Goal: Navigation & Orientation: Find specific page/section

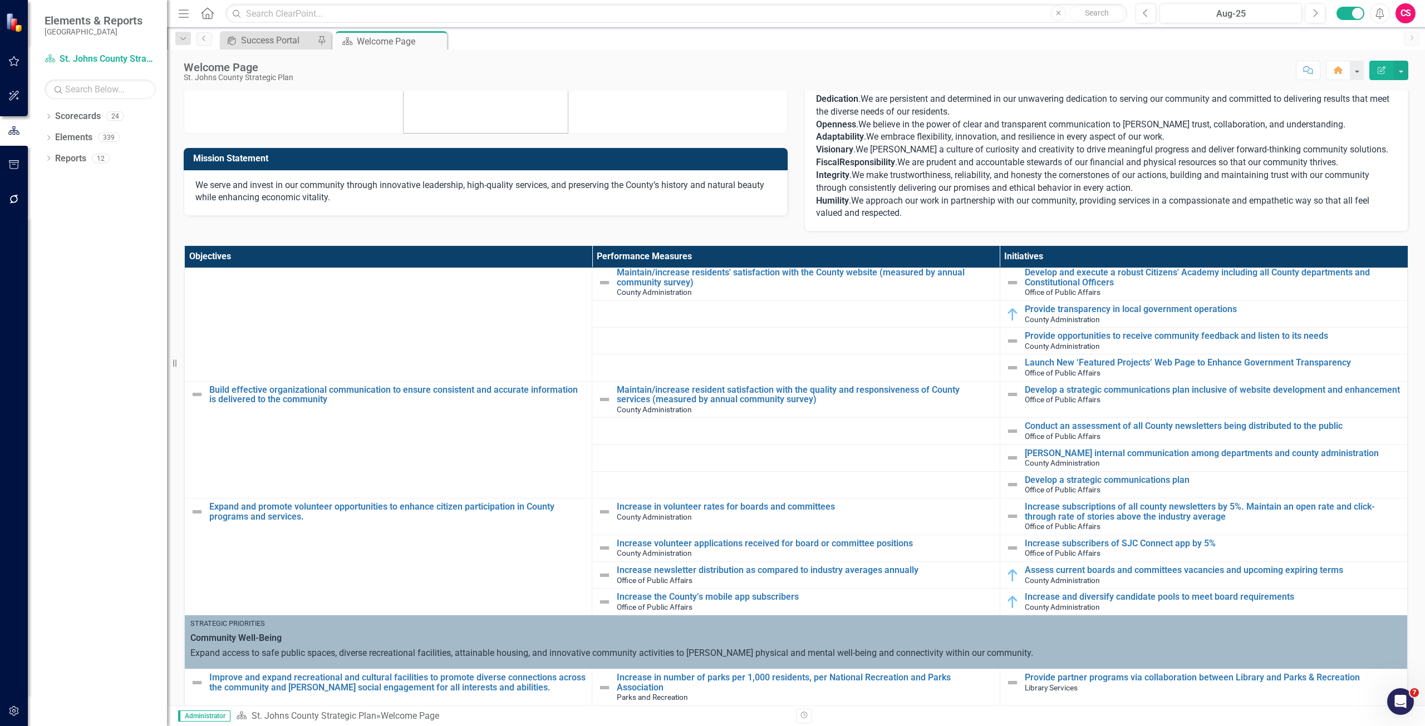
scroll to position [223, 0]
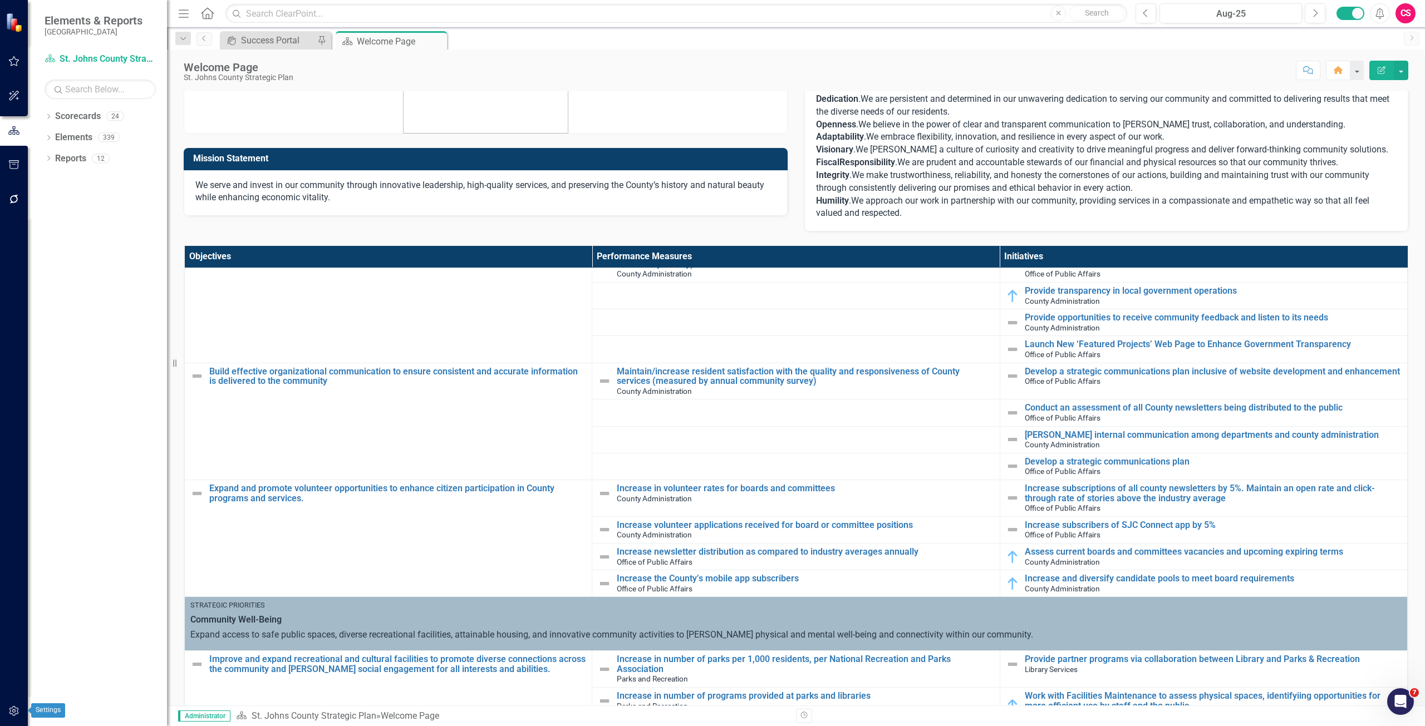
click at [12, 708] on icon "button" at bounding box center [14, 711] width 12 height 9
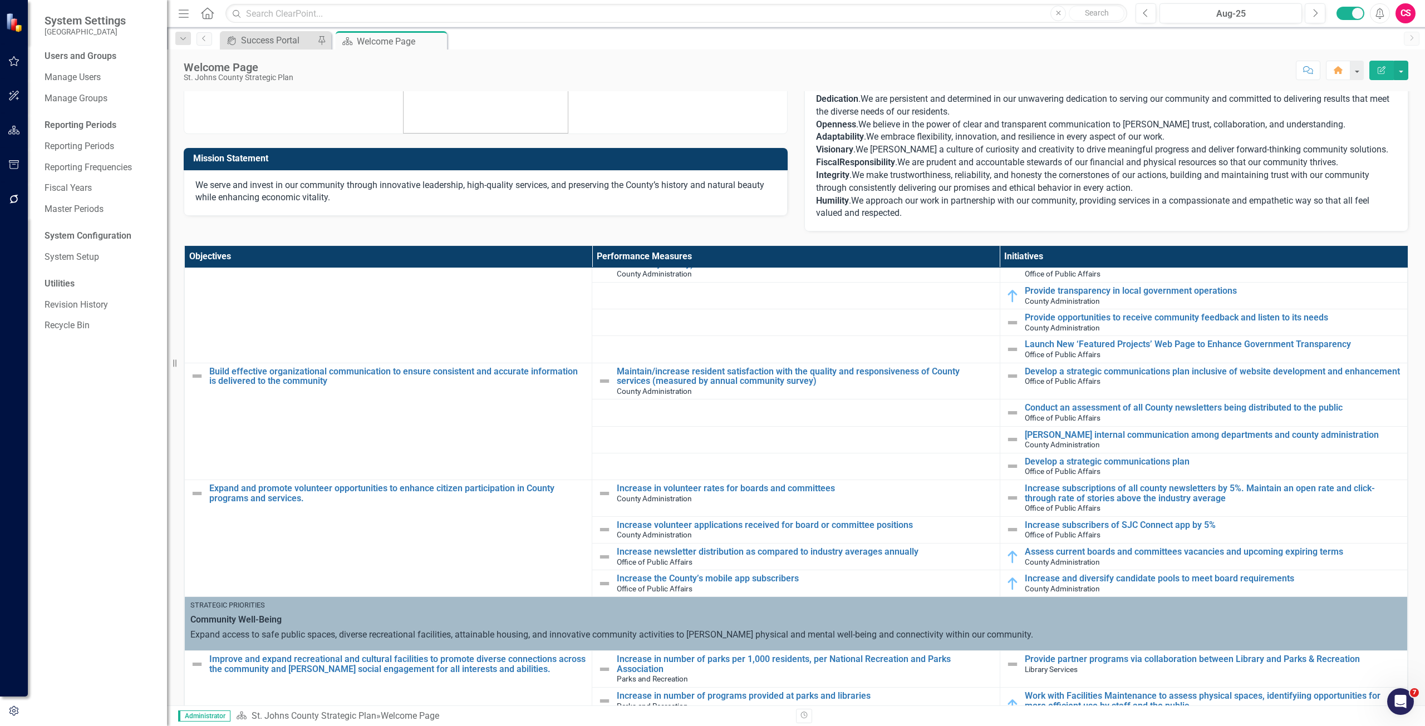
click at [82, 267] on div "Users and Groups Manage Users Manage Groups Reporting Periods Reporting Periods…" at bounding box center [97, 388] width 139 height 676
drag, startPoint x: 71, startPoint y: 255, endPoint x: 71, endPoint y: 249, distance: 5.6
click at [71, 254] on link "System Setup" at bounding box center [100, 257] width 111 height 13
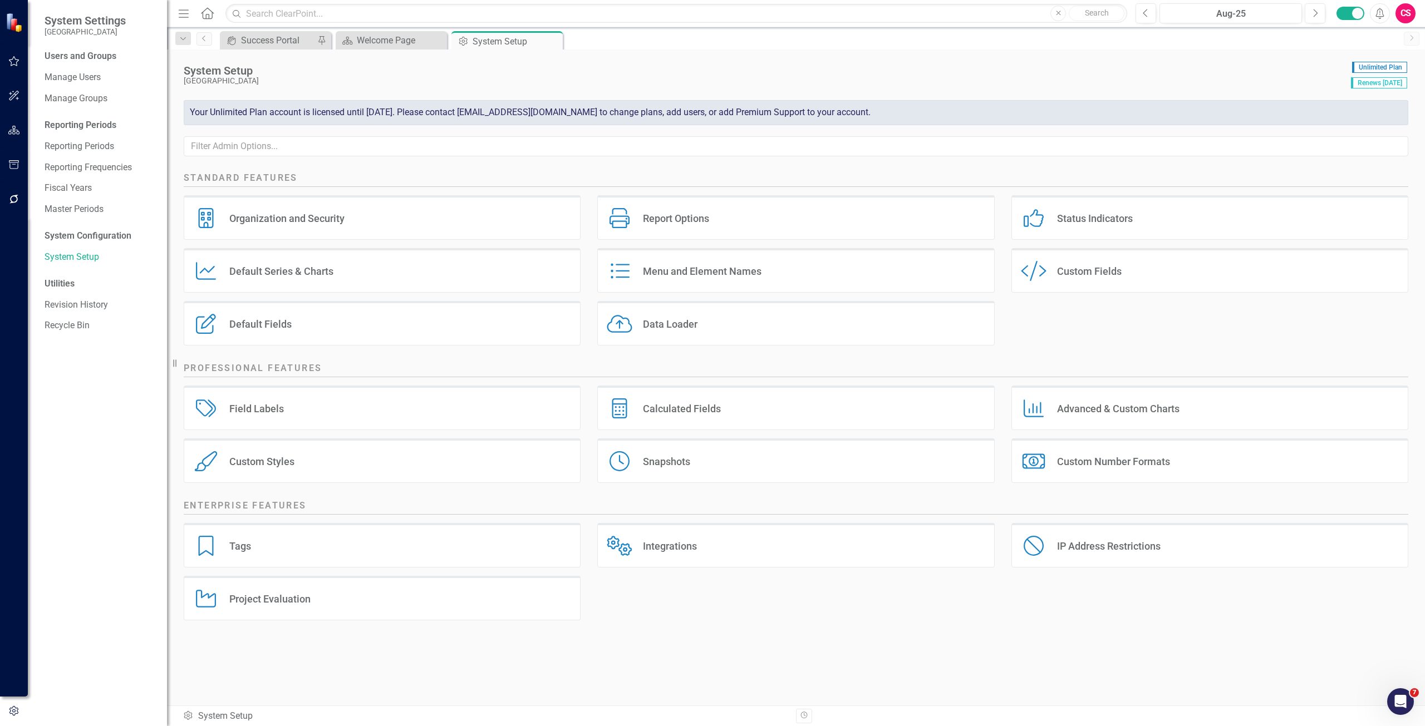
click at [1096, 222] on div "Status Indicators" at bounding box center [1095, 218] width 76 height 13
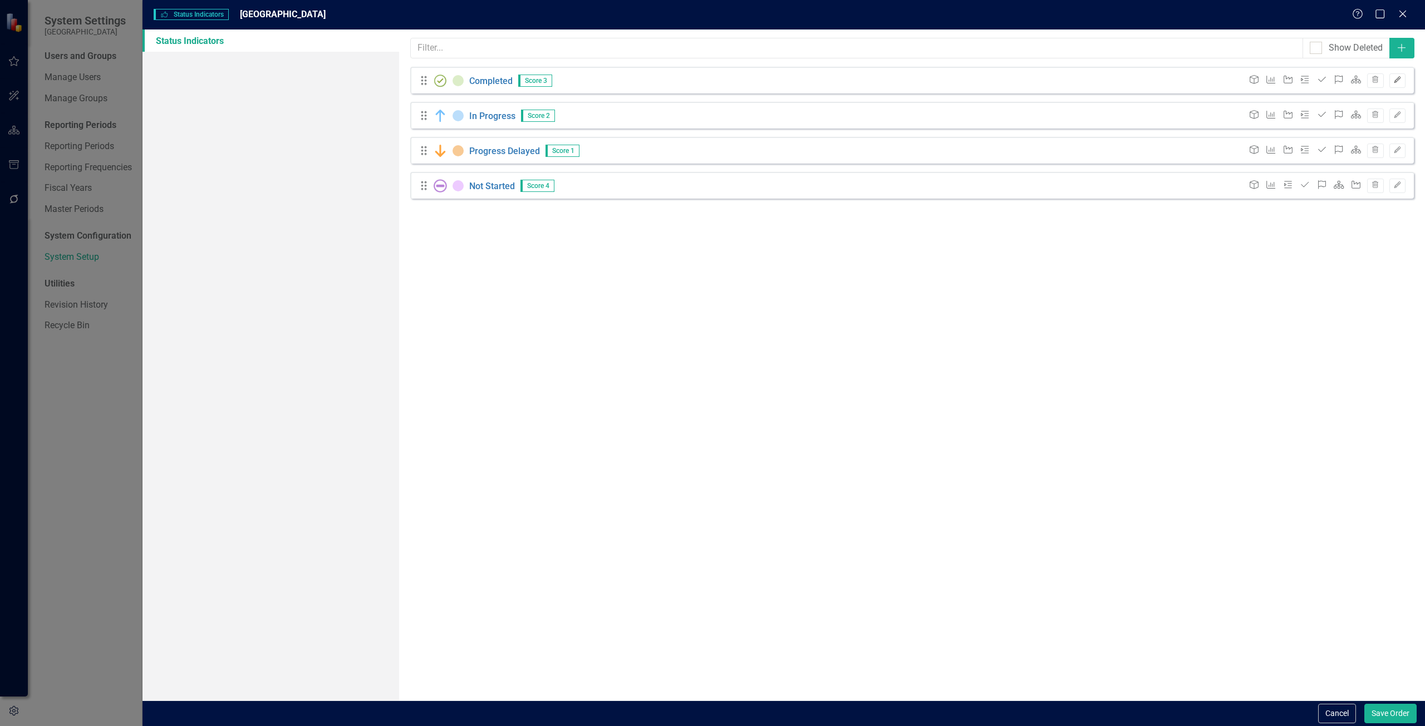
click at [1397, 76] on button "Edit" at bounding box center [1397, 80] width 16 height 14
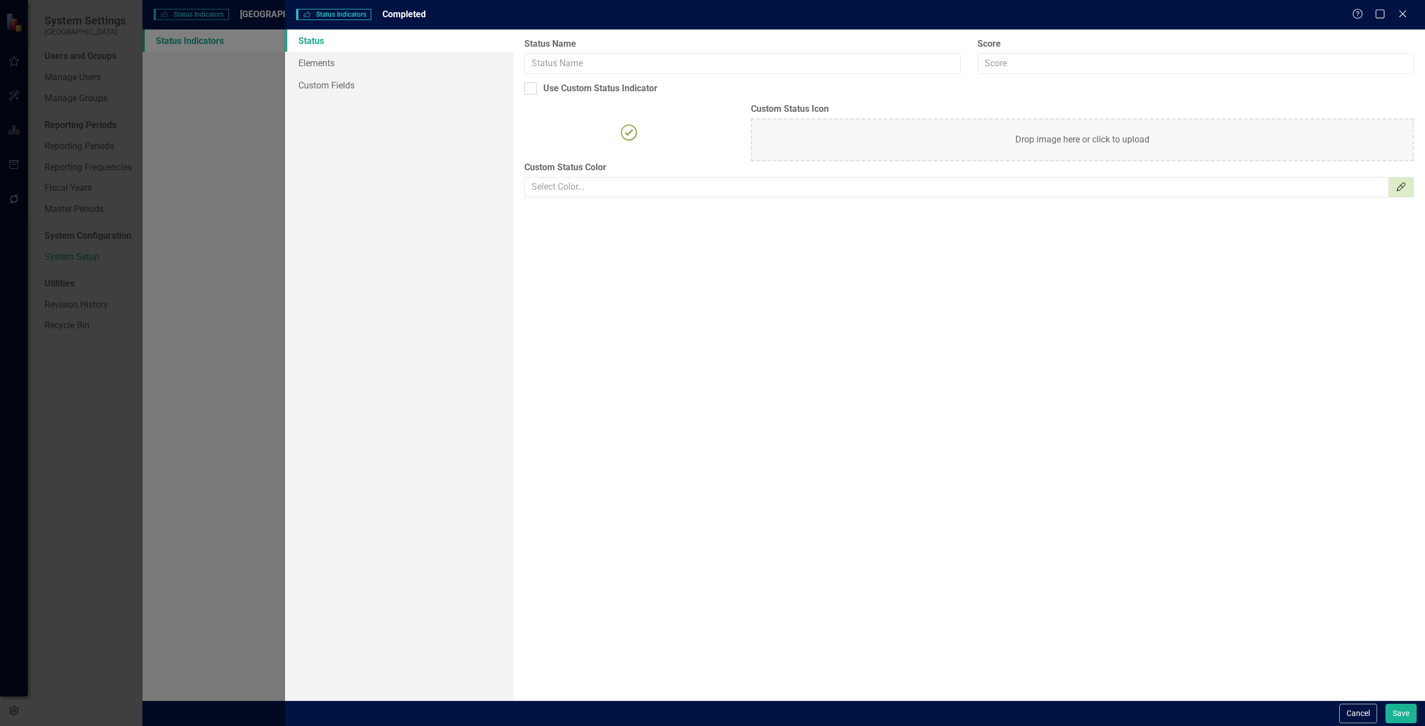
type input "Completed"
type input "3"
checkbox input "true"
type input "#DCEDC8"
click at [625, 131] on img at bounding box center [629, 133] width 18 height 18
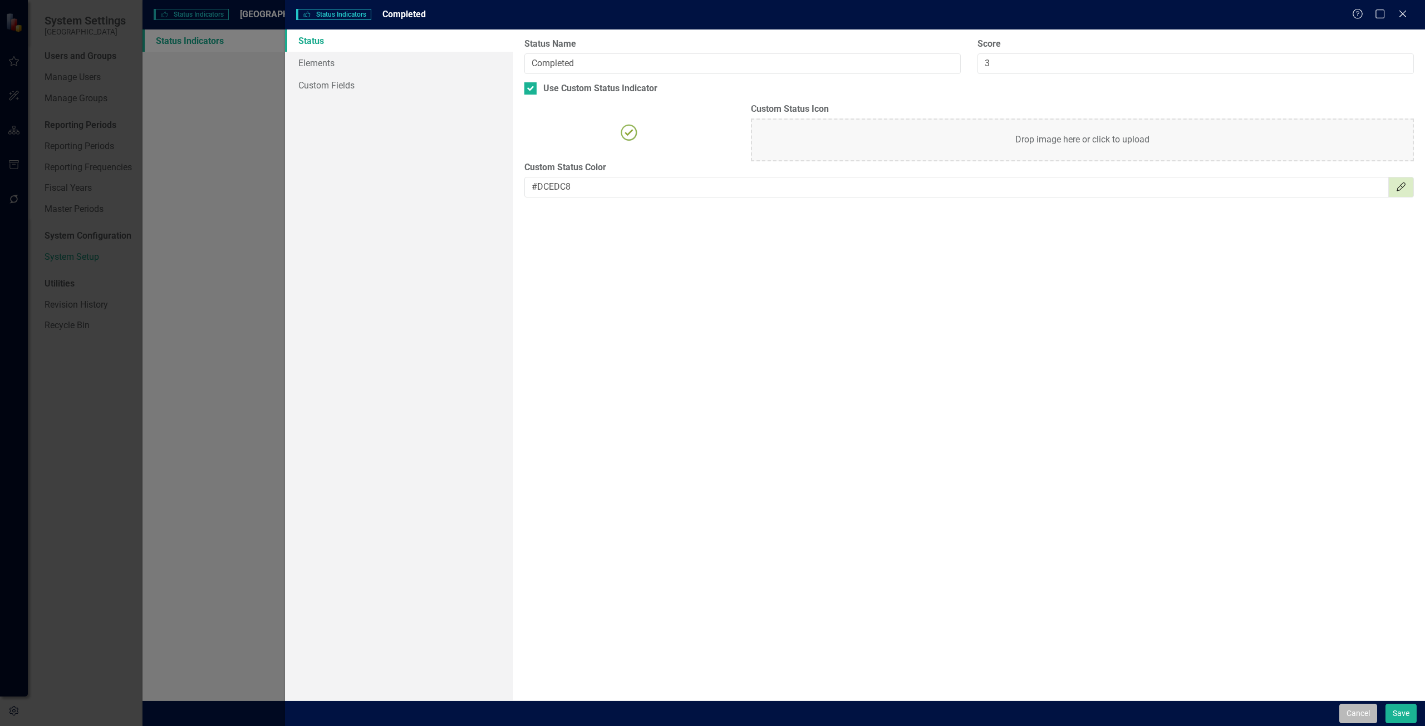
click at [1366, 711] on button "Cancel" at bounding box center [1358, 713] width 38 height 19
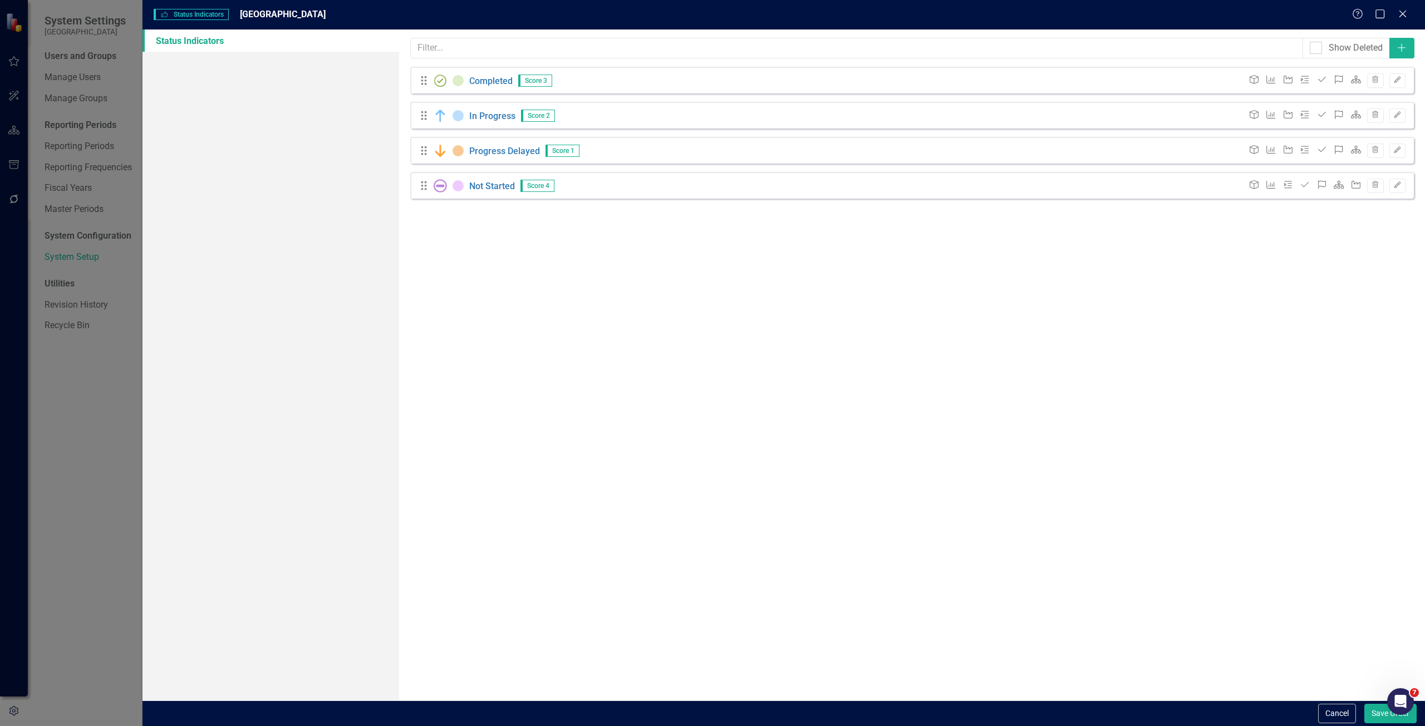
drag, startPoint x: 1261, startPoint y: 537, endPoint x: 1304, endPoint y: 539, distance: 43.0
click at [1265, 534] on div "Status icons are used throughout ClearPoint to show the current period status o…" at bounding box center [912, 365] width 1026 height 671
click at [1346, 720] on button "Cancel" at bounding box center [1337, 713] width 38 height 19
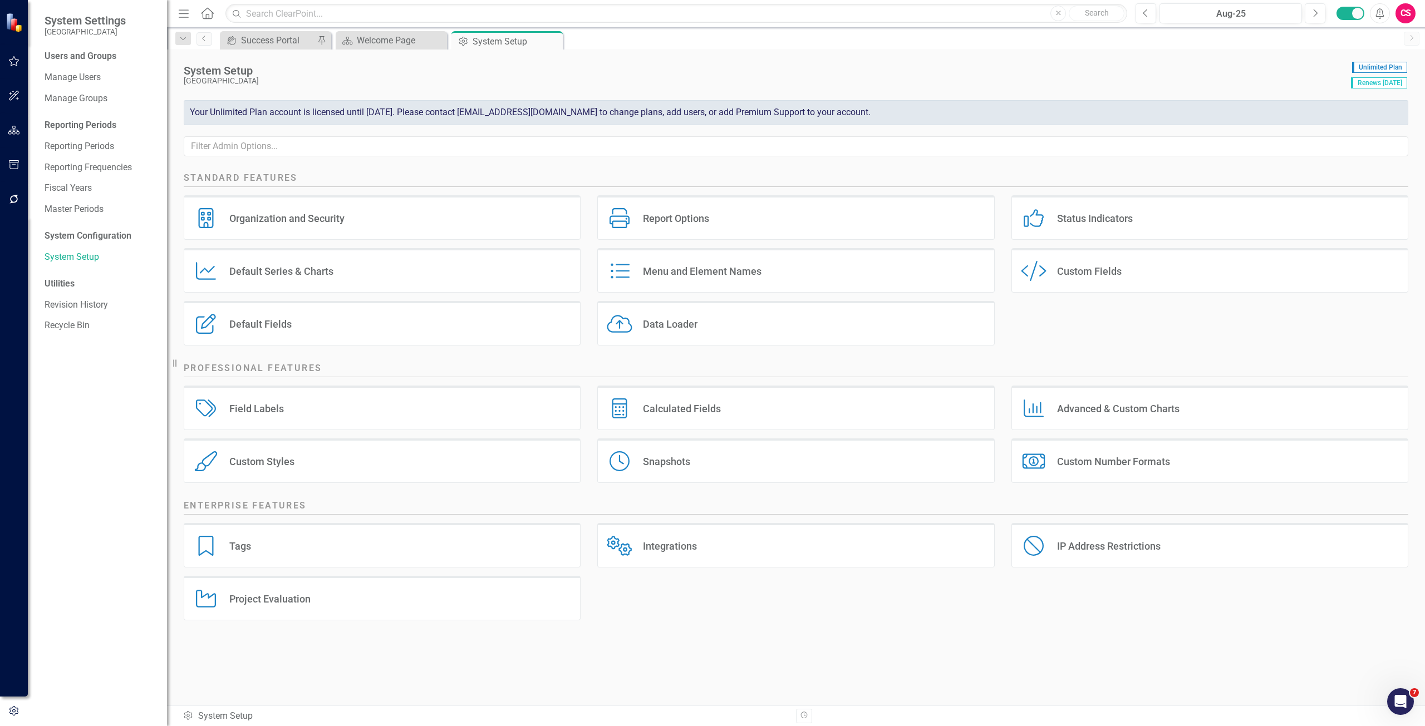
click at [7, 127] on button "button" at bounding box center [14, 130] width 25 height 23
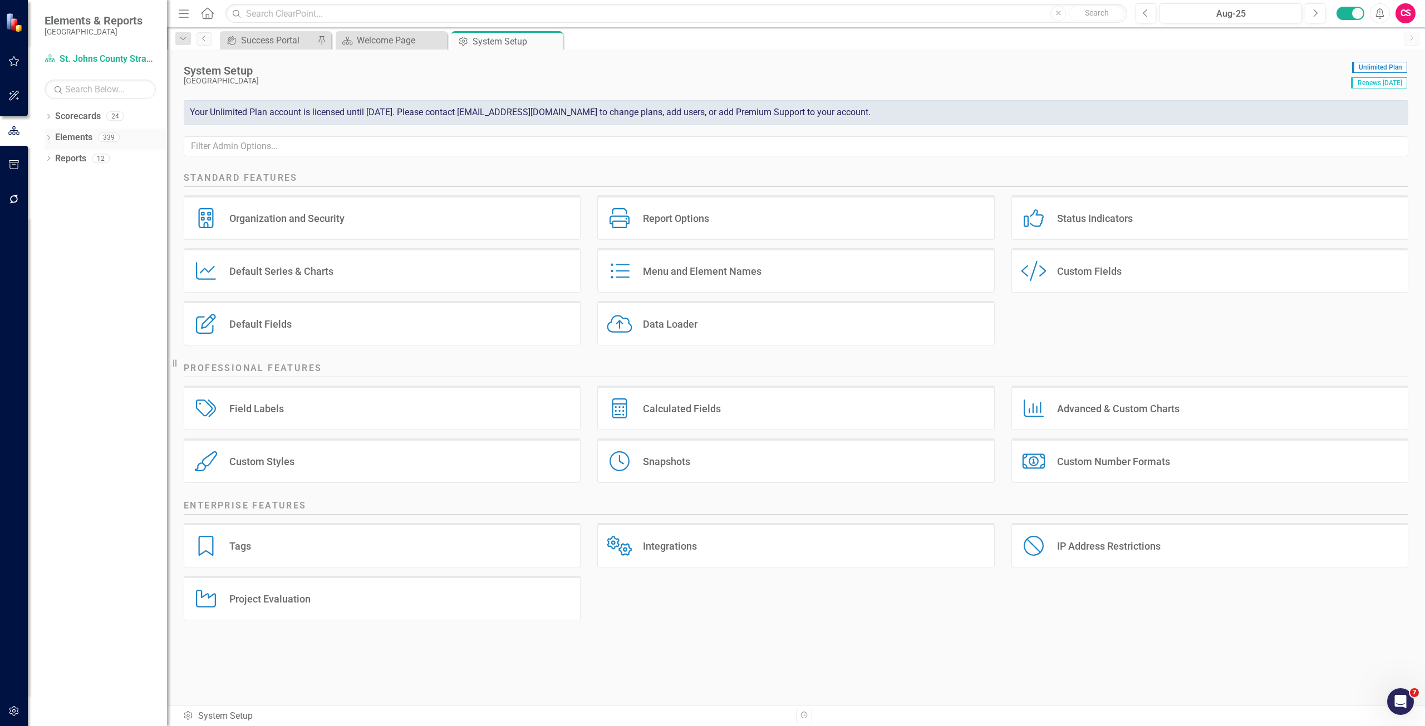
click at [76, 131] on link "Elements" at bounding box center [73, 137] width 37 height 13
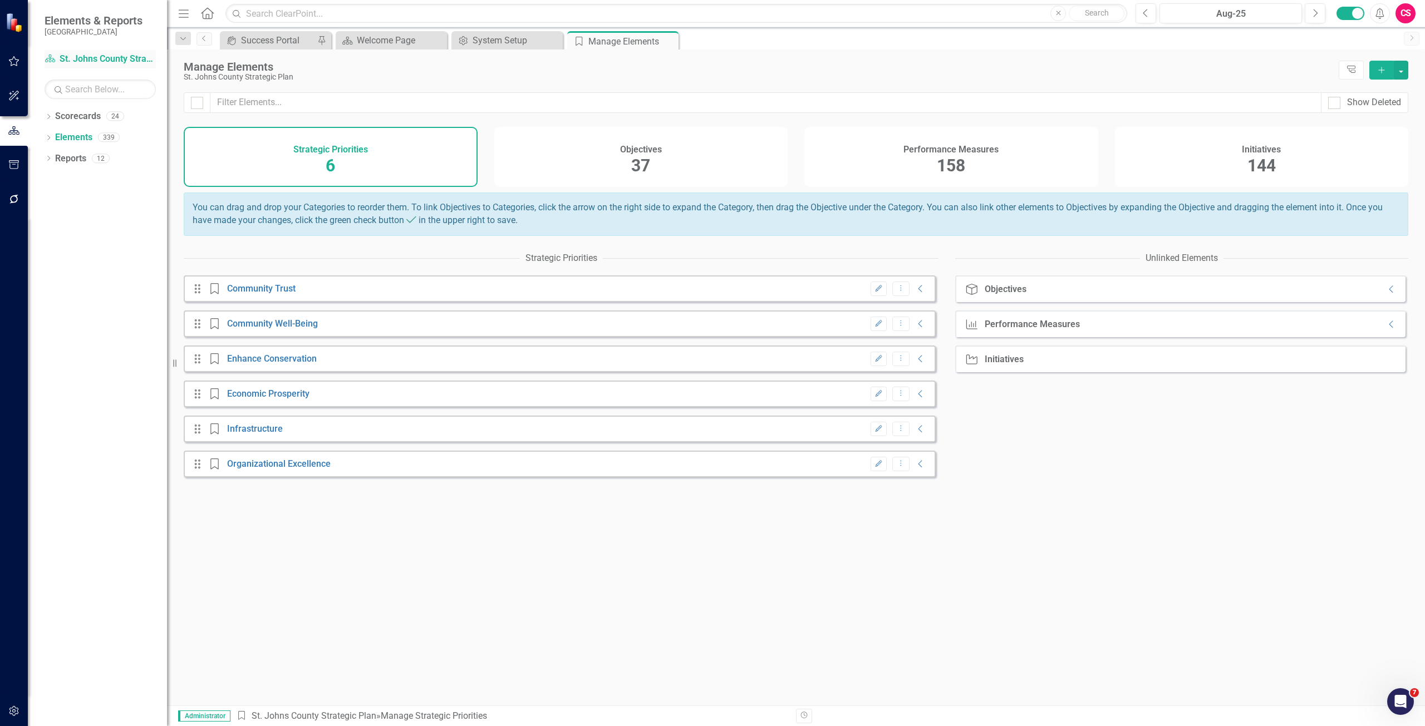
drag, startPoint x: 125, startPoint y: 63, endPoint x: 155, endPoint y: 63, distance: 30.1
click at [125, 63] on link "Scorecard St. Johns County Strategic Plan" at bounding box center [100, 59] width 111 height 13
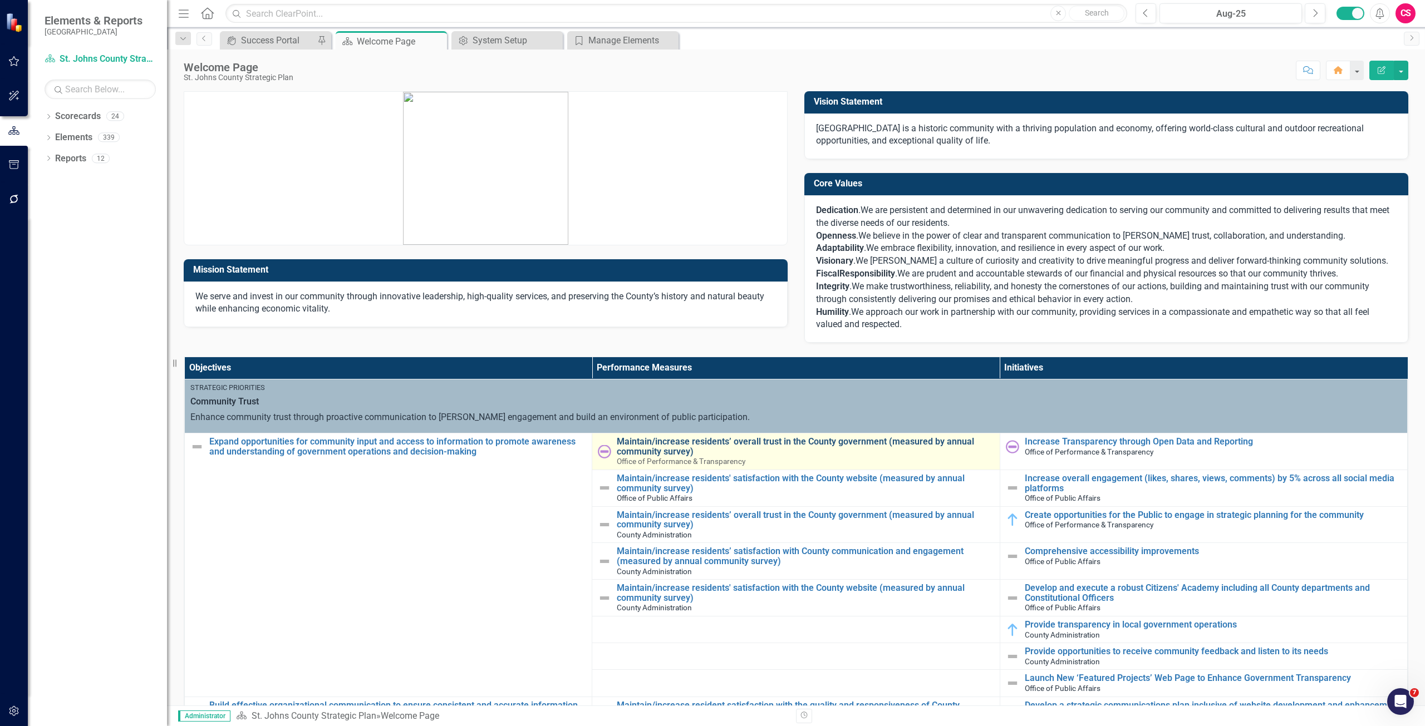
click at [666, 442] on link "Maintain/increase residents’ overall trust in the County government (measured b…" at bounding box center [805, 446] width 377 height 19
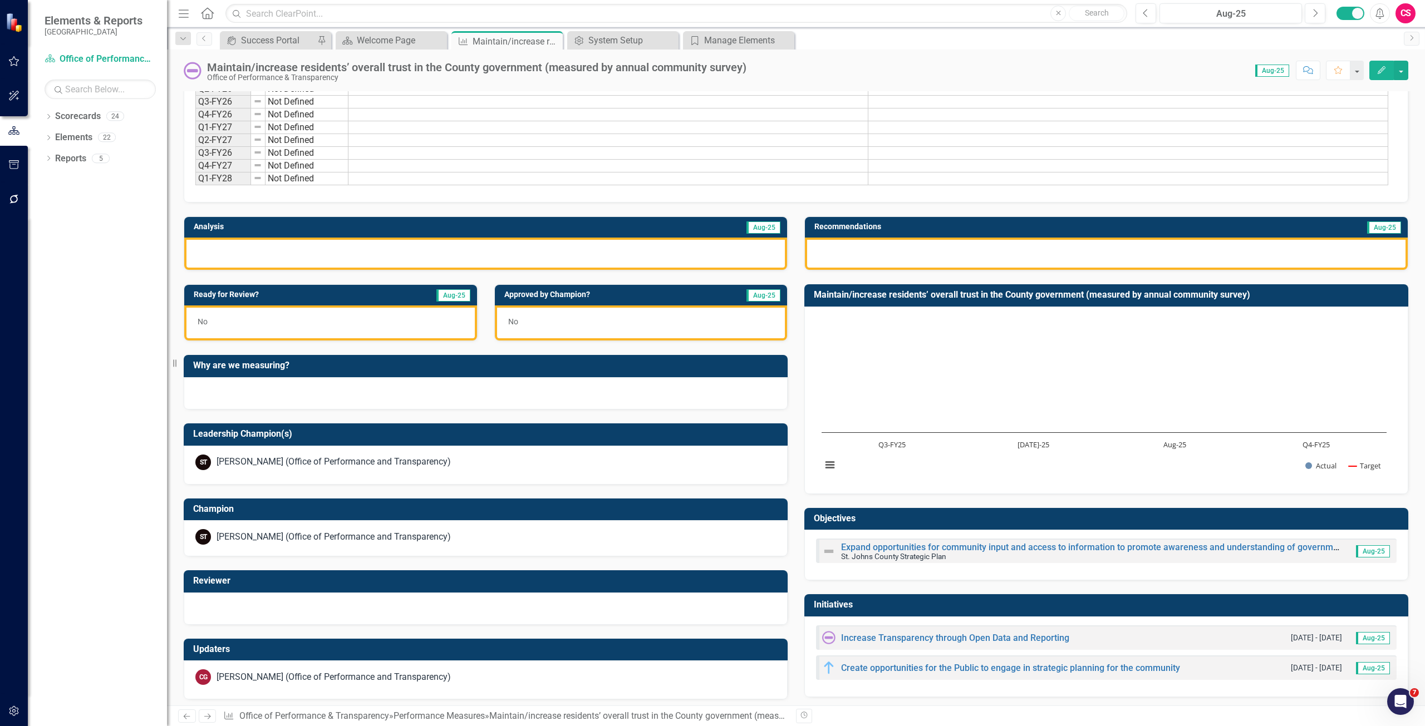
scroll to position [122, 0]
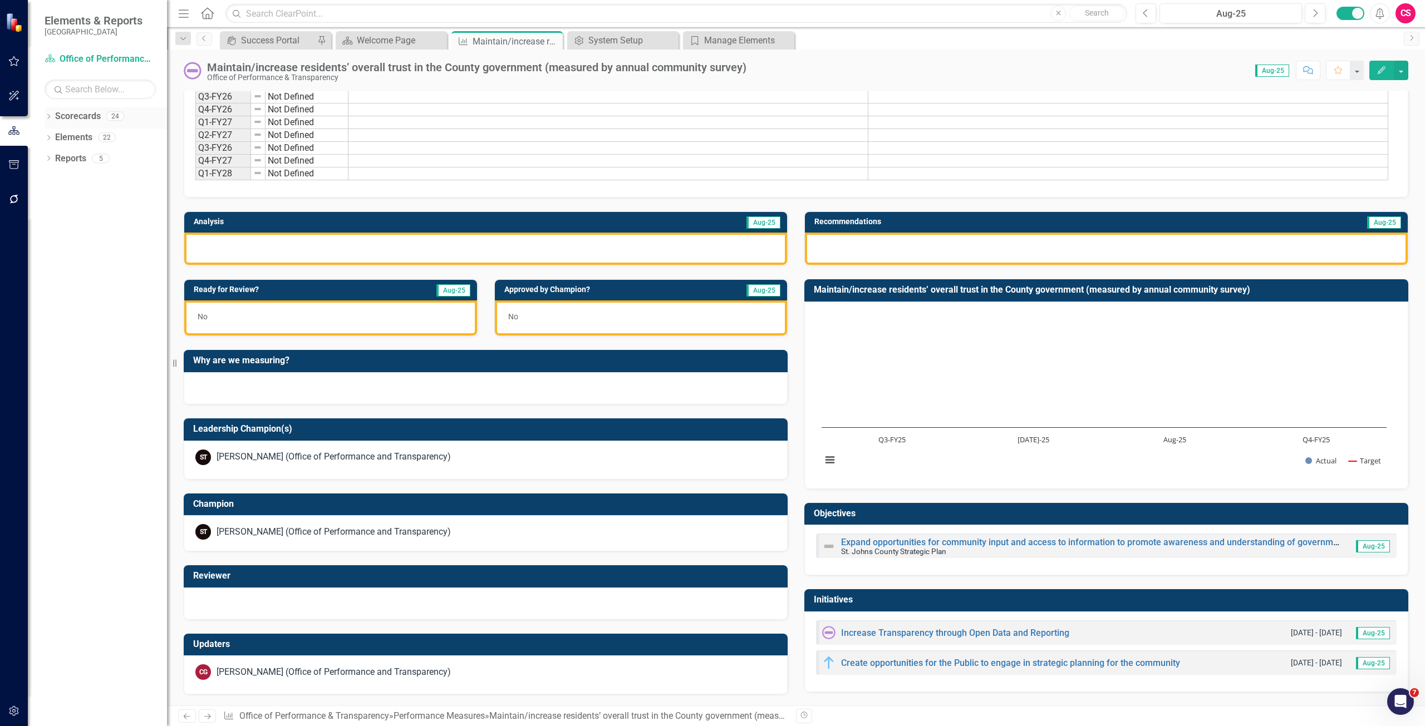
click at [89, 115] on link "Scorecards" at bounding box center [78, 116] width 46 height 13
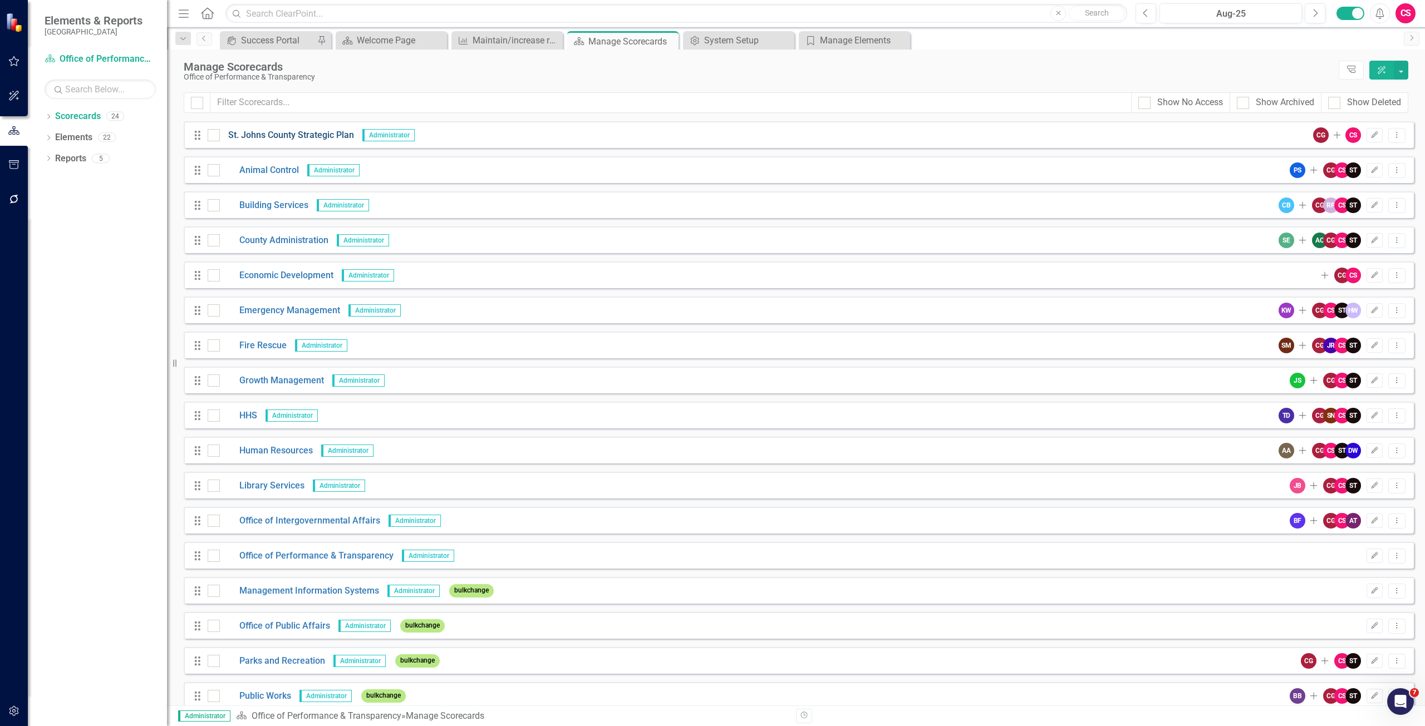
click at [252, 131] on link "St. Johns County Strategic Plan" at bounding box center [287, 135] width 134 height 13
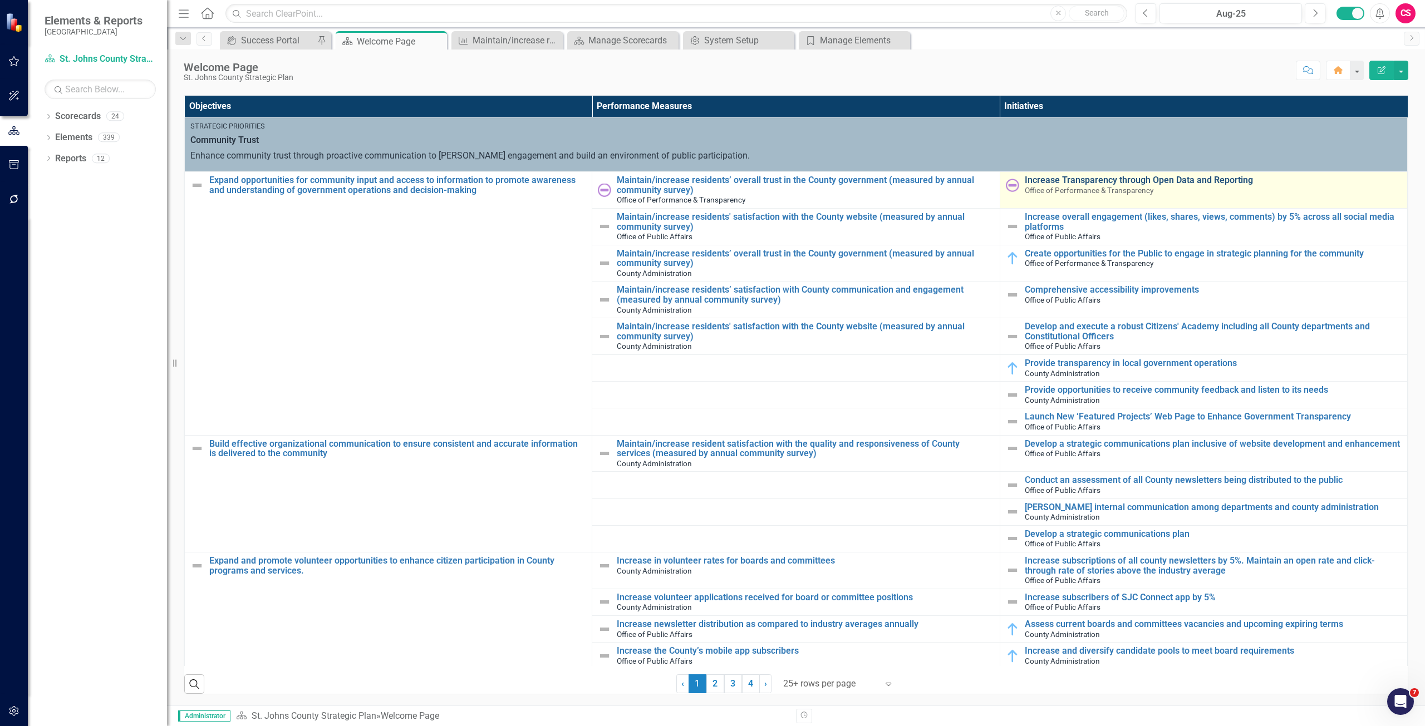
click at [1099, 176] on link "Increase Transparency through Open Data and Reporting" at bounding box center [1213, 180] width 377 height 10
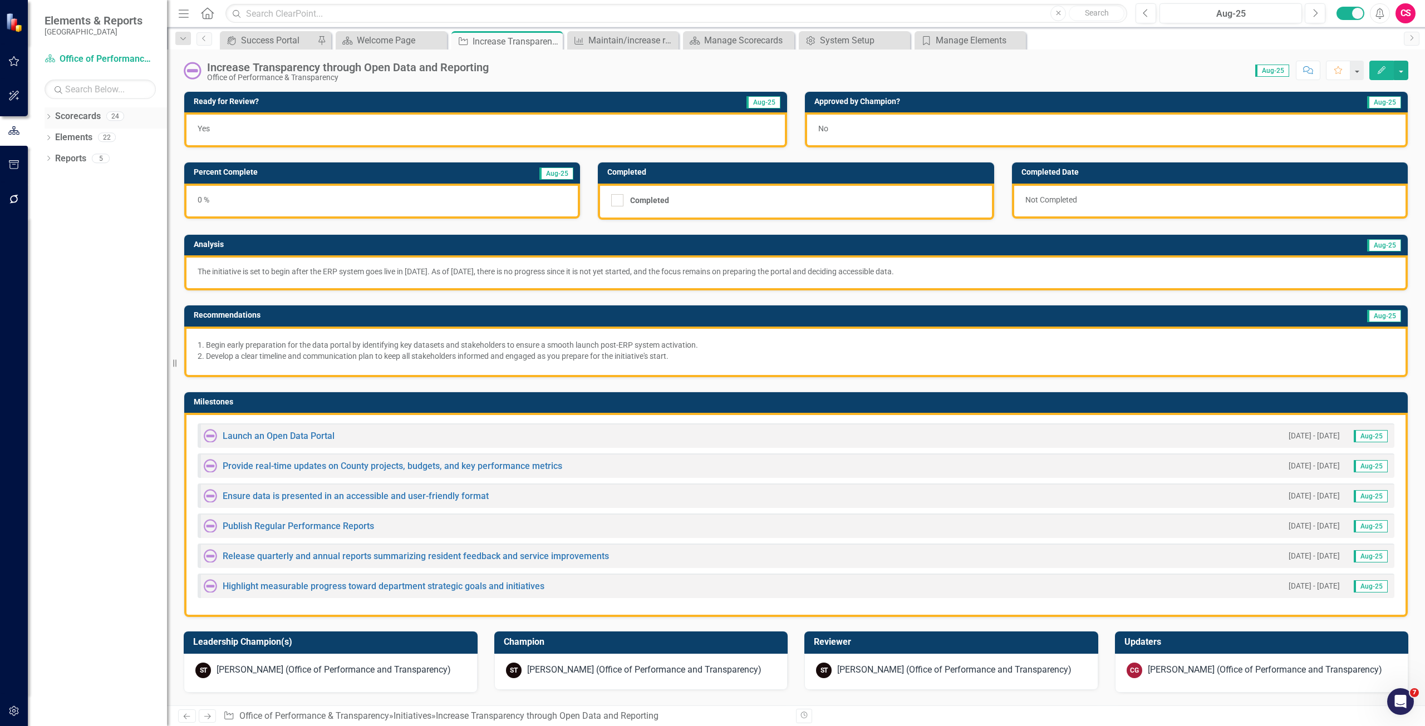
click at [79, 110] on link "Scorecards" at bounding box center [78, 116] width 46 height 13
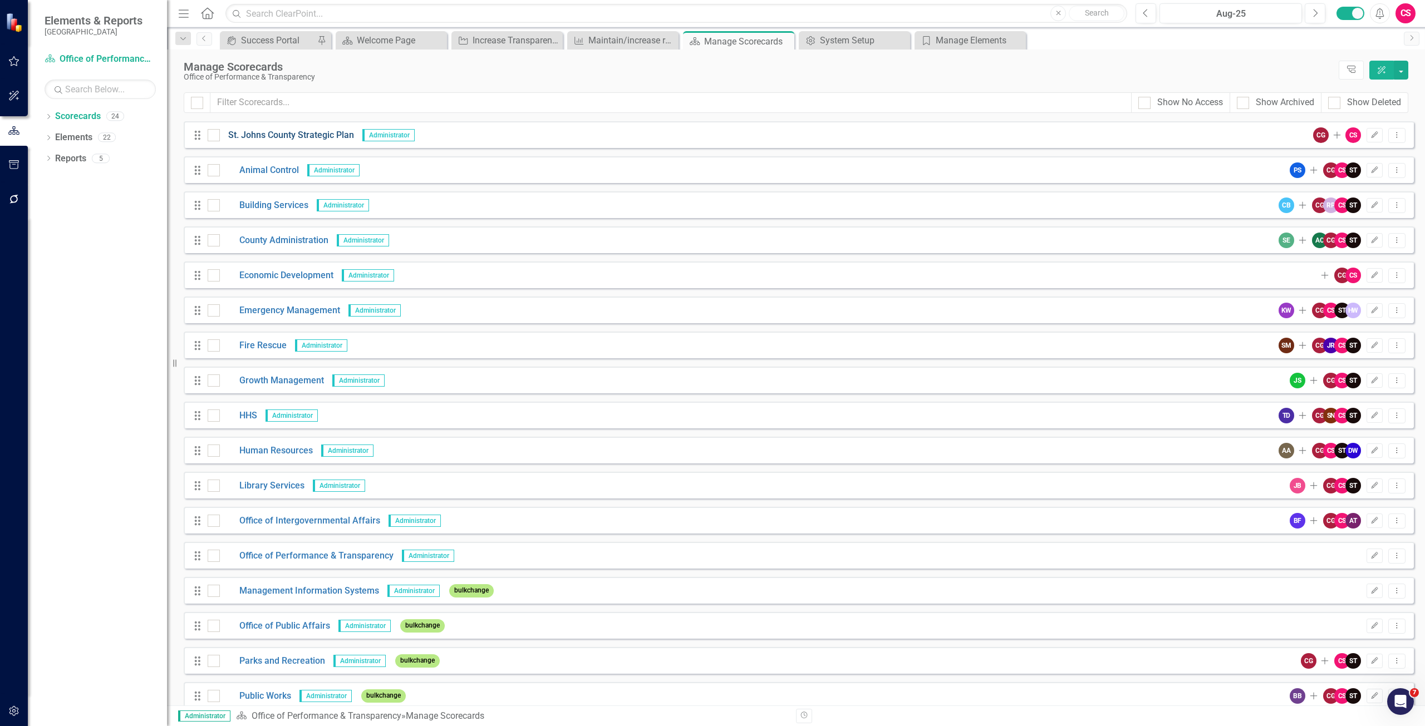
click at [244, 138] on link "St. Johns County Strategic Plan" at bounding box center [287, 135] width 134 height 13
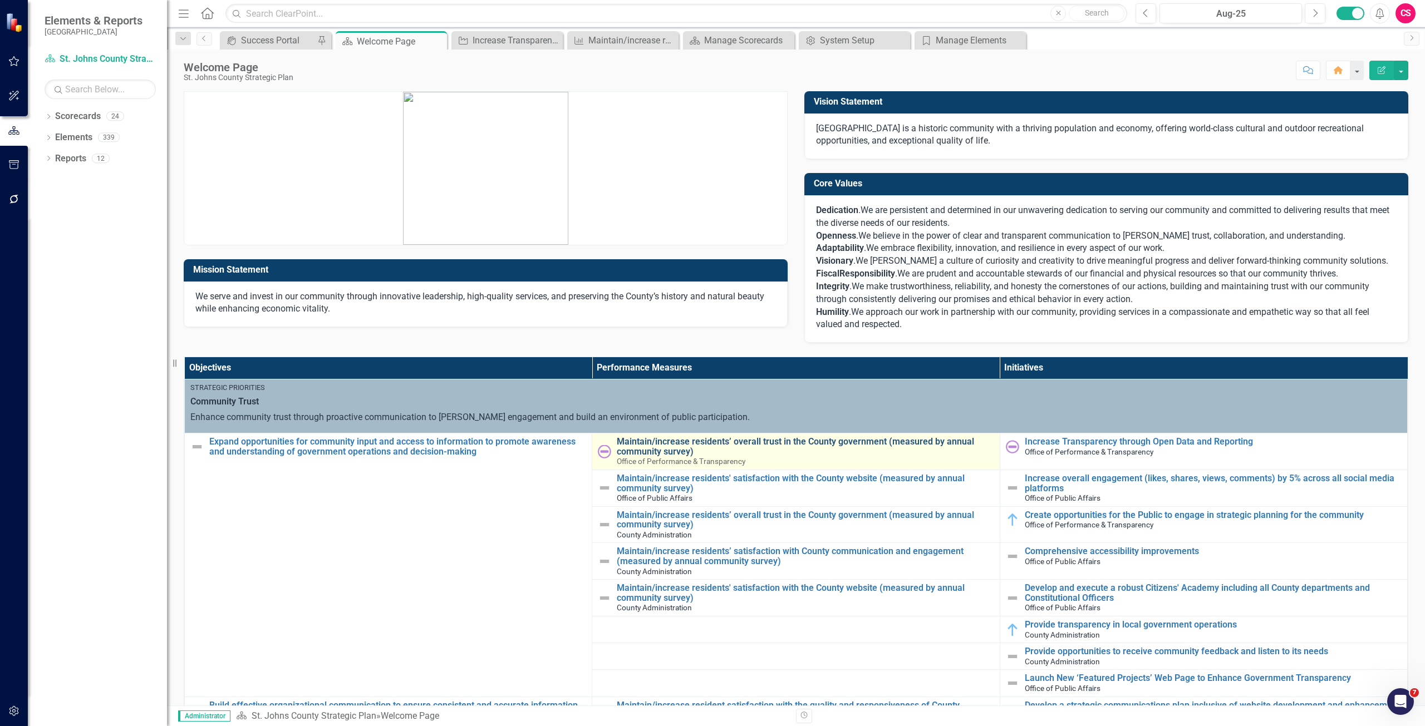
click at [708, 447] on link "Maintain/increase residents’ overall trust in the County government (measured b…" at bounding box center [805, 446] width 377 height 19
